Goal: Task Accomplishment & Management: Use online tool/utility

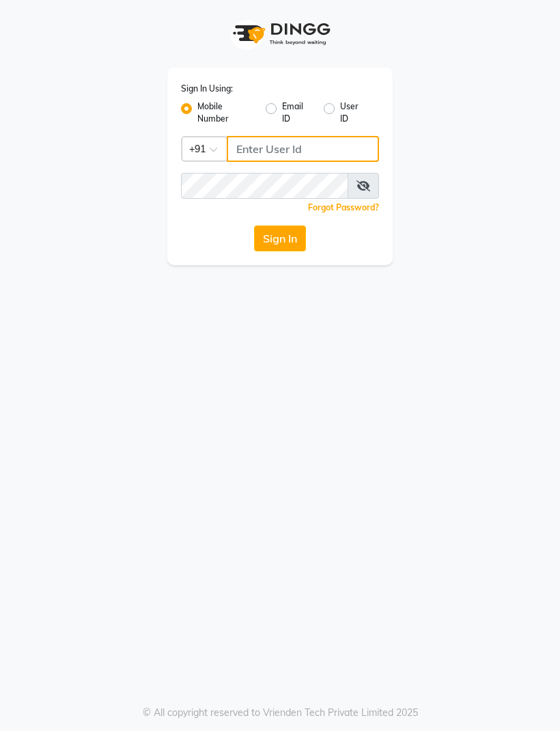
type input "8888892842"
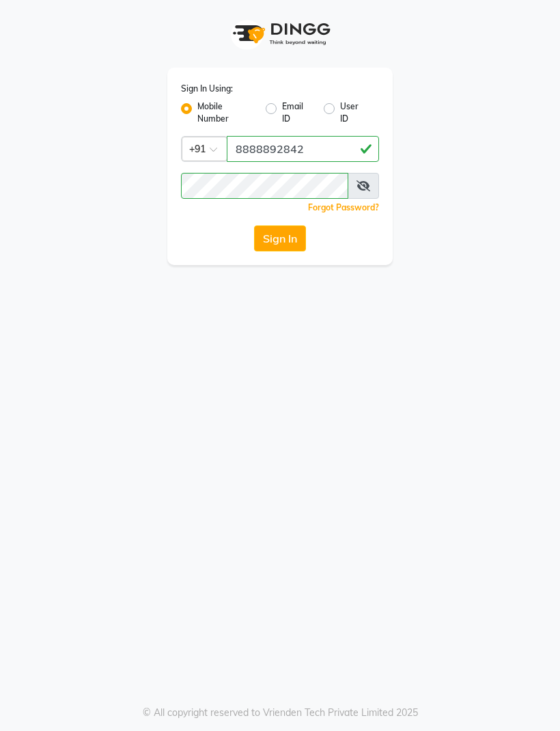
click at [288, 236] on button "Sign In" at bounding box center [280, 238] width 52 height 26
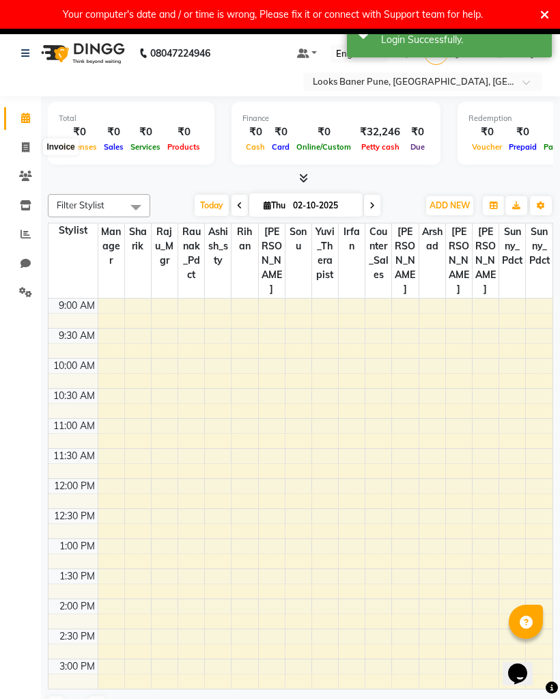
click at [19, 143] on span at bounding box center [26, 148] width 24 height 16
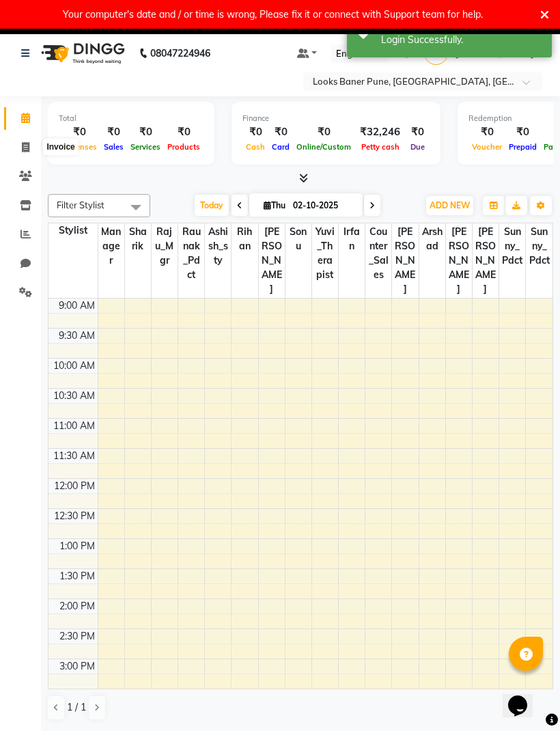
select select "8917"
select select "service"
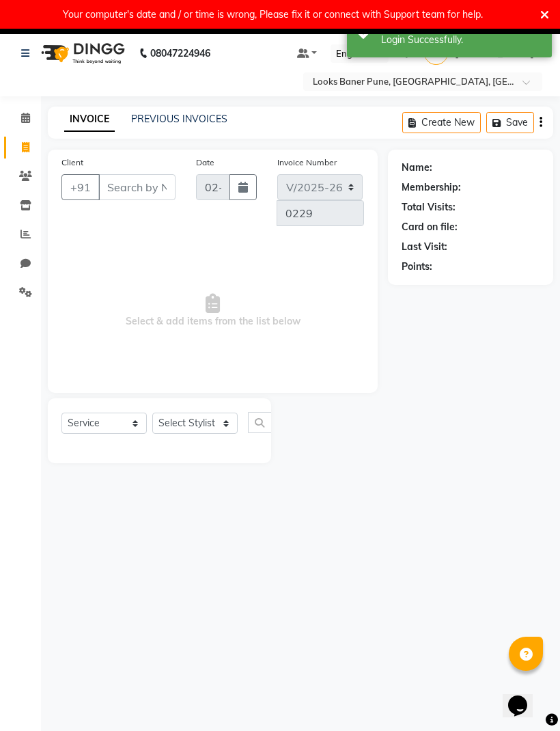
click at [167, 124] on link "PREVIOUS INVOICES" at bounding box center [179, 119] width 96 height 12
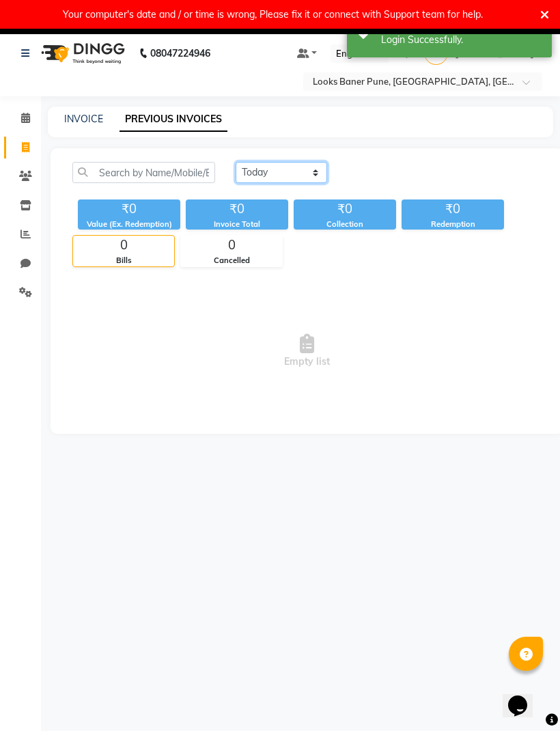
click at [258, 172] on select "[DATE] [DATE] Custom Range" at bounding box center [282, 172] width 92 height 21
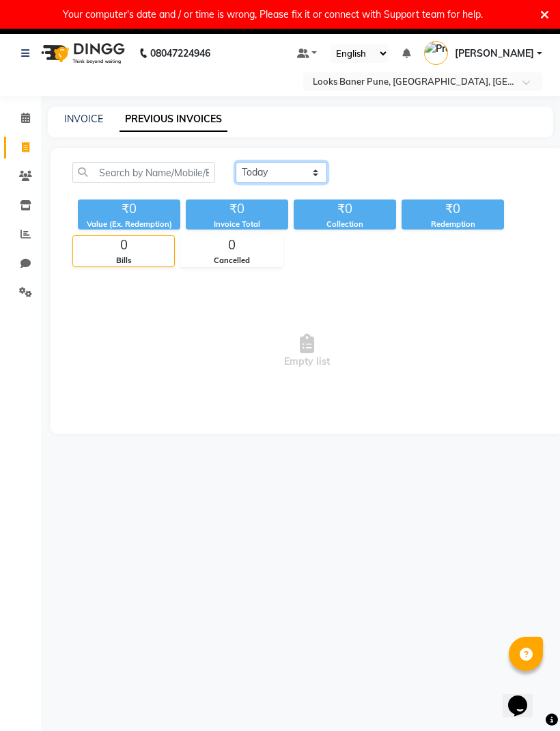
select select "[DATE]"
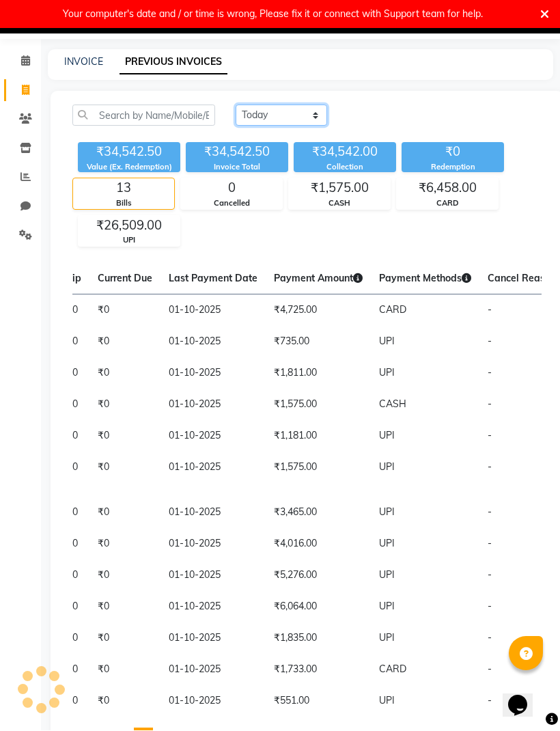
scroll to position [0, 655]
